Goal: Browse casually: Explore the website without a specific task or goal

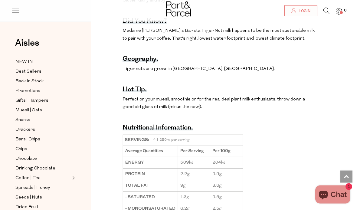
scroll to position [411, 0]
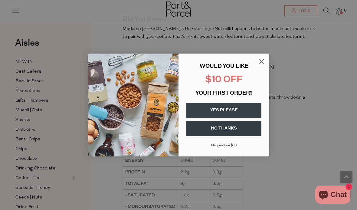
click at [263, 66] on circle "Close dialog" at bounding box center [262, 61] width 10 height 10
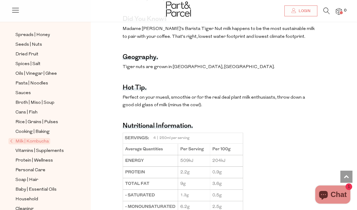
scroll to position [153, 0]
click at [60, 148] on span "Vitamins | Supplements" at bounding box center [39, 151] width 48 height 7
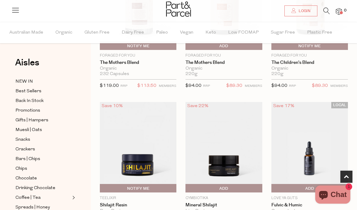
scroll to position [122, 0]
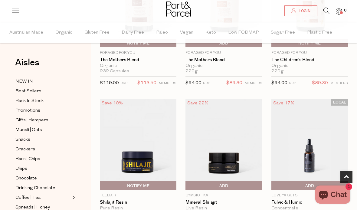
click at [35, 140] on link "Snacks" at bounding box center [42, 140] width 55 height 8
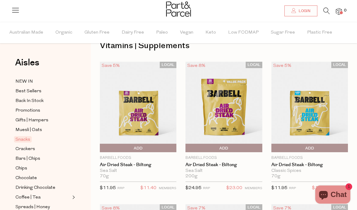
scroll to position [18, 0]
click at [36, 147] on link "Crackers" at bounding box center [42, 149] width 55 height 8
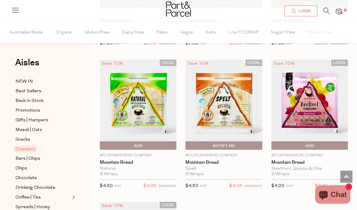
scroll to position [1587, 0]
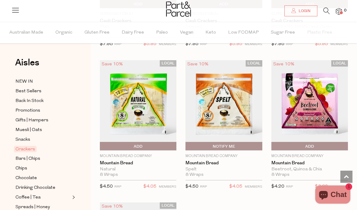
click at [154, 115] on img at bounding box center [138, 105] width 77 height 91
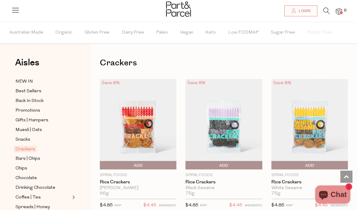
scroll to position [1609, 0]
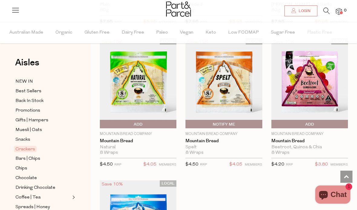
click at [305, 138] on link "Mountain Bread" at bounding box center [310, 140] width 77 height 5
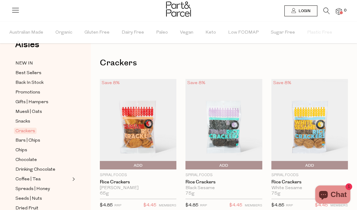
scroll to position [21, 0]
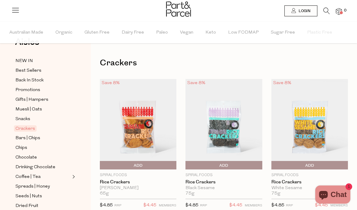
click at [41, 67] on span "Best Sellers" at bounding box center [28, 70] width 26 height 7
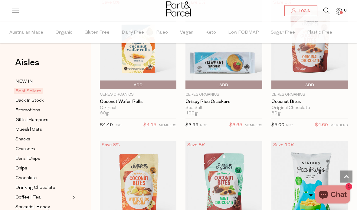
scroll to position [1654, 0]
